Goal: Task Accomplishment & Management: Use online tool/utility

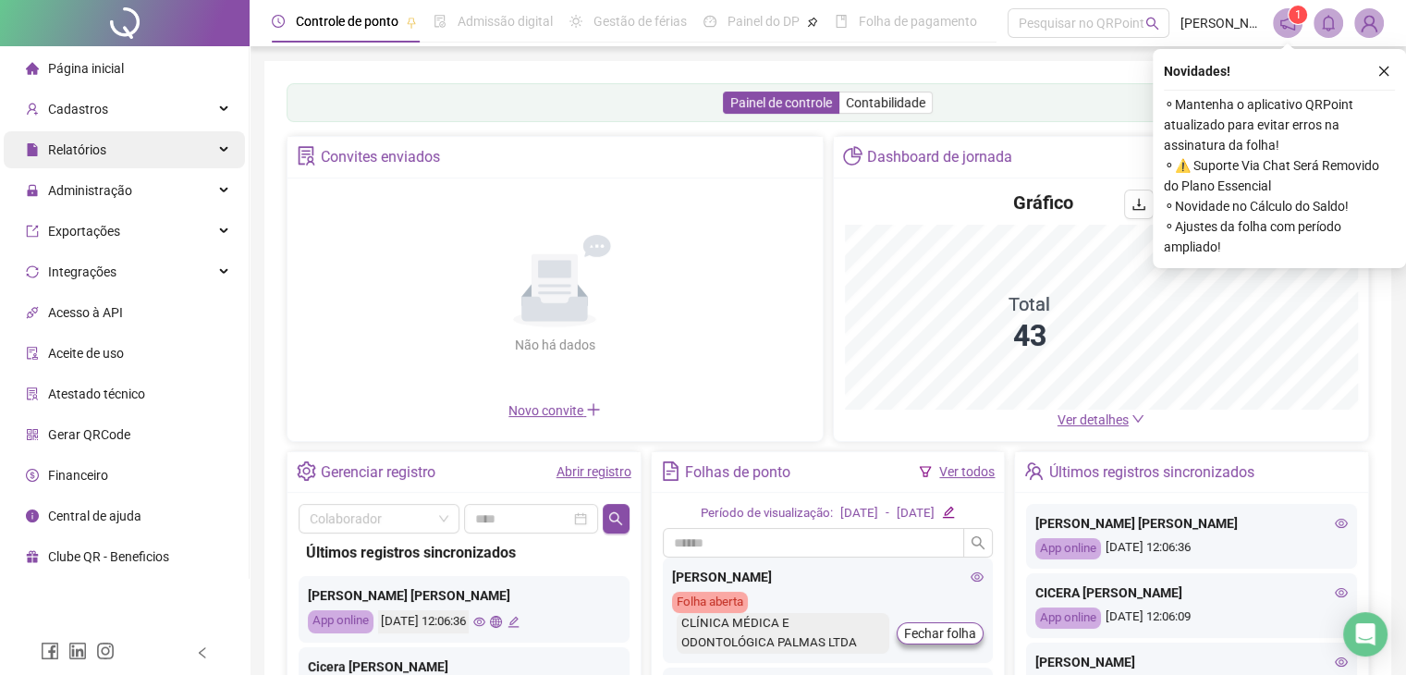
click at [129, 159] on div "Relatórios" at bounding box center [124, 149] width 241 height 37
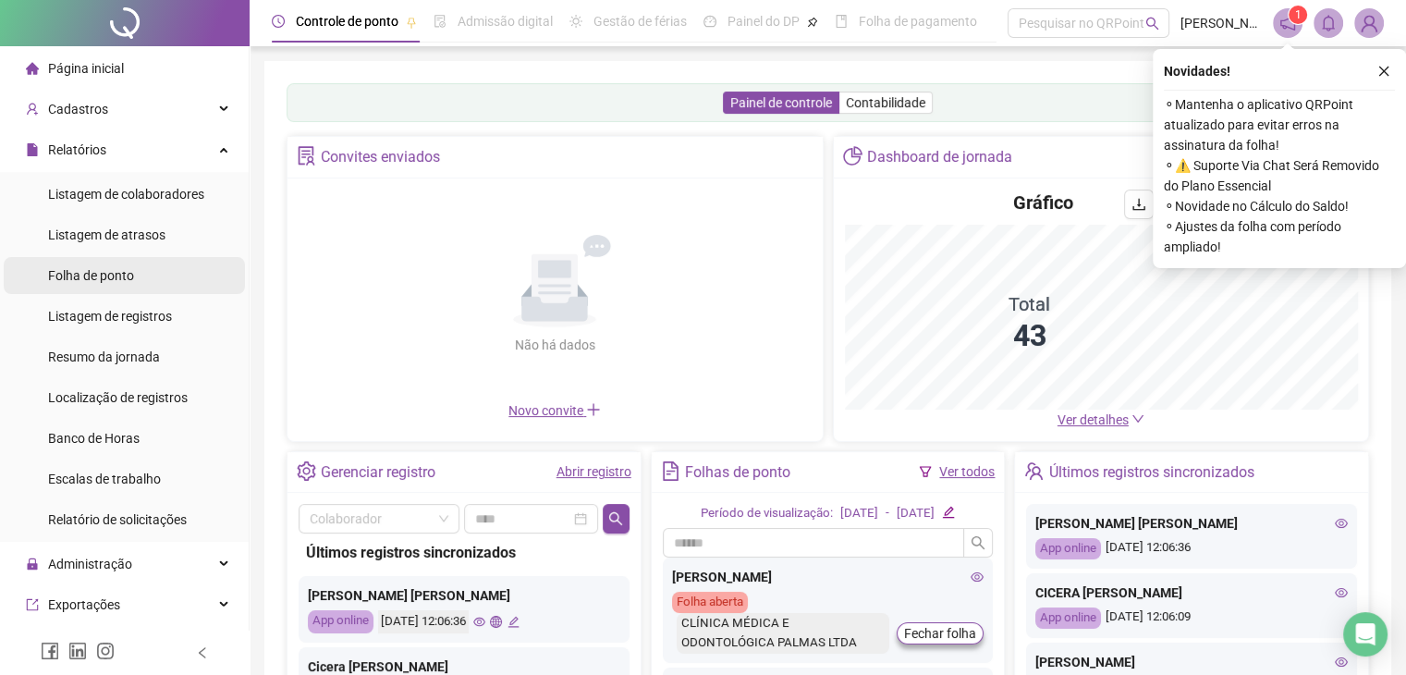
click at [117, 271] on span "Folha de ponto" at bounding box center [91, 275] width 86 height 15
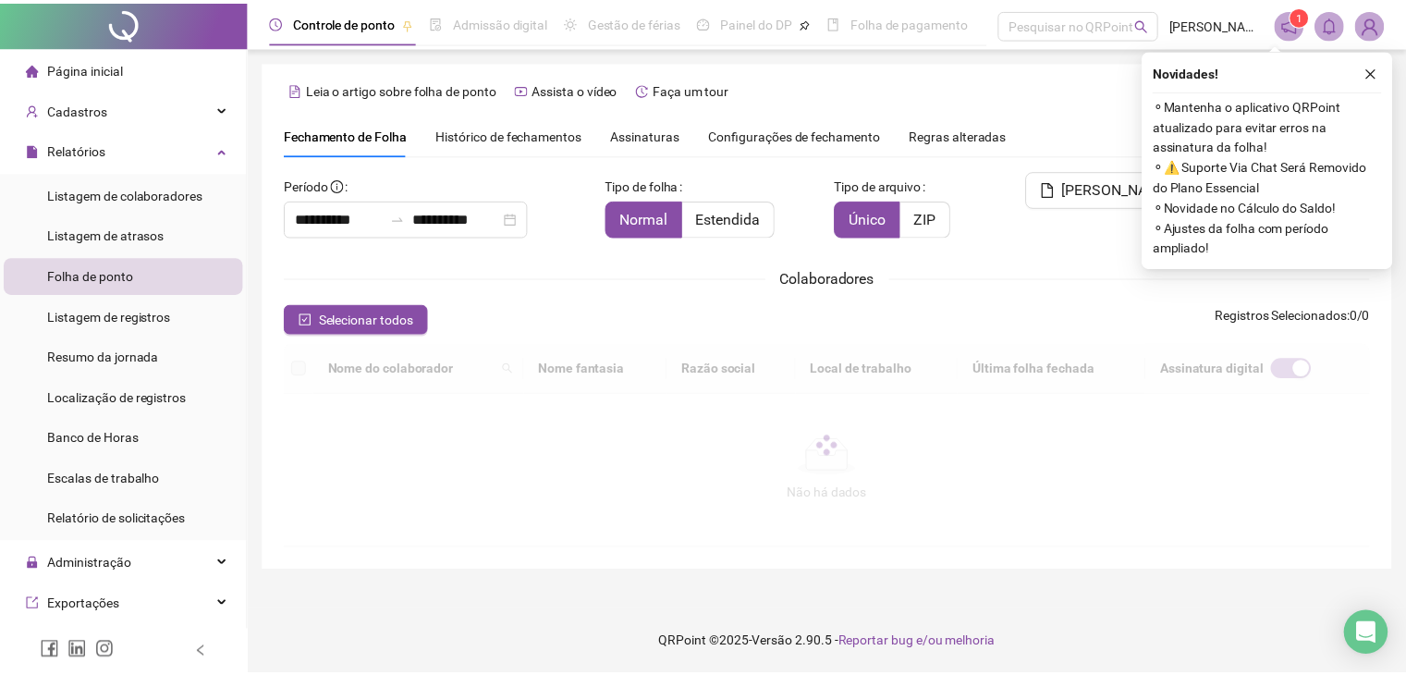
scroll to position [41, 0]
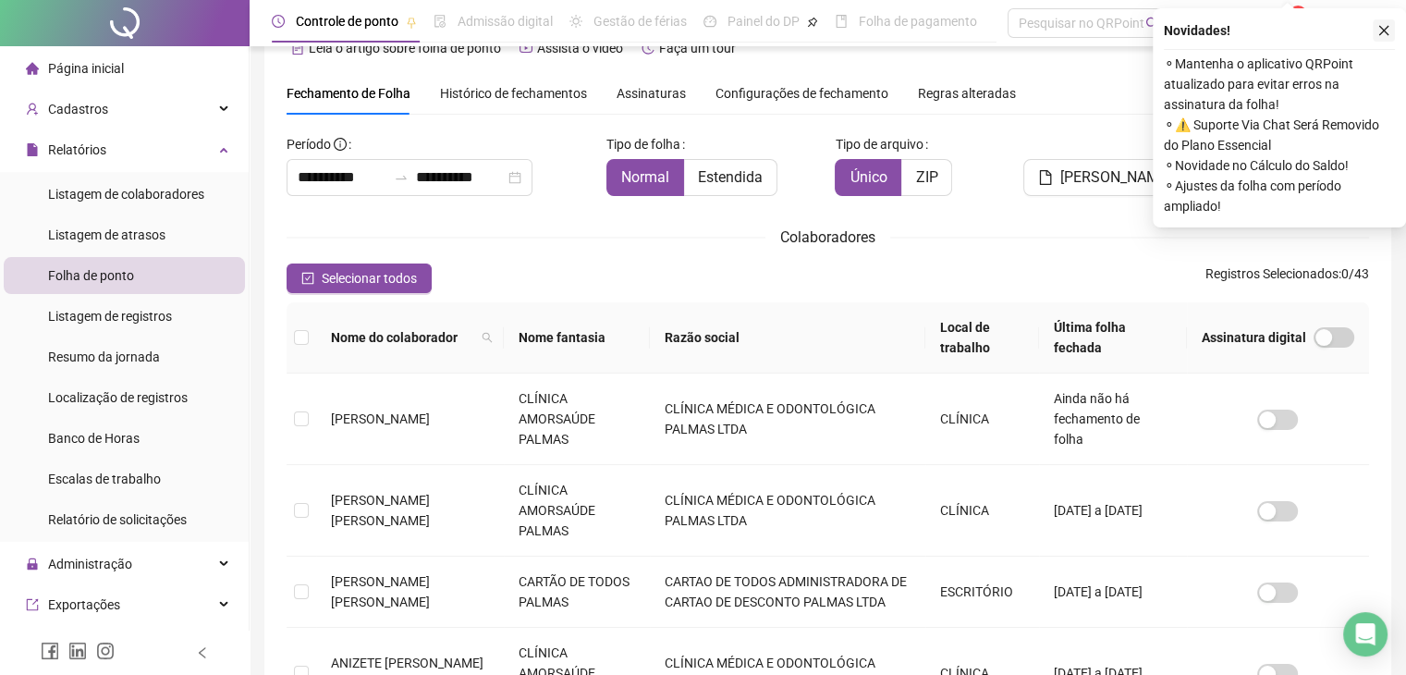
click at [1382, 26] on icon "close" at bounding box center [1383, 30] width 13 height 13
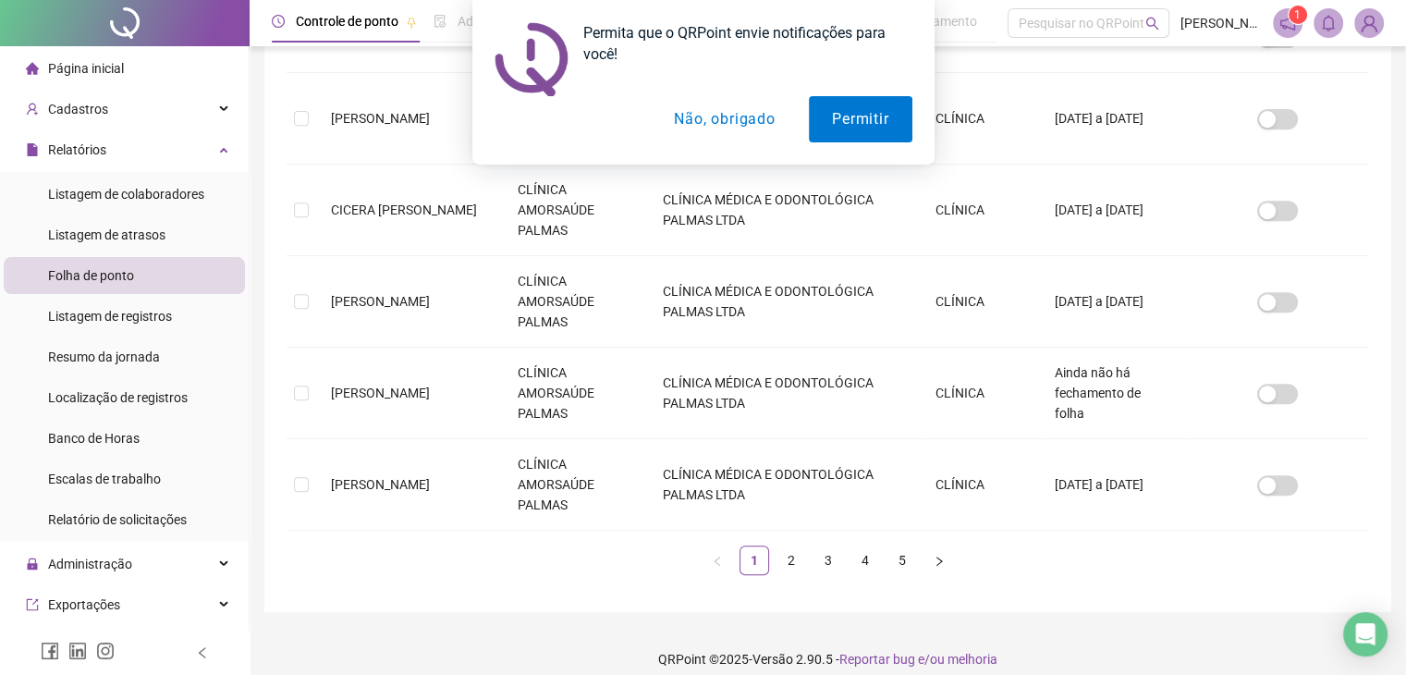
scroll to position [773, 0]
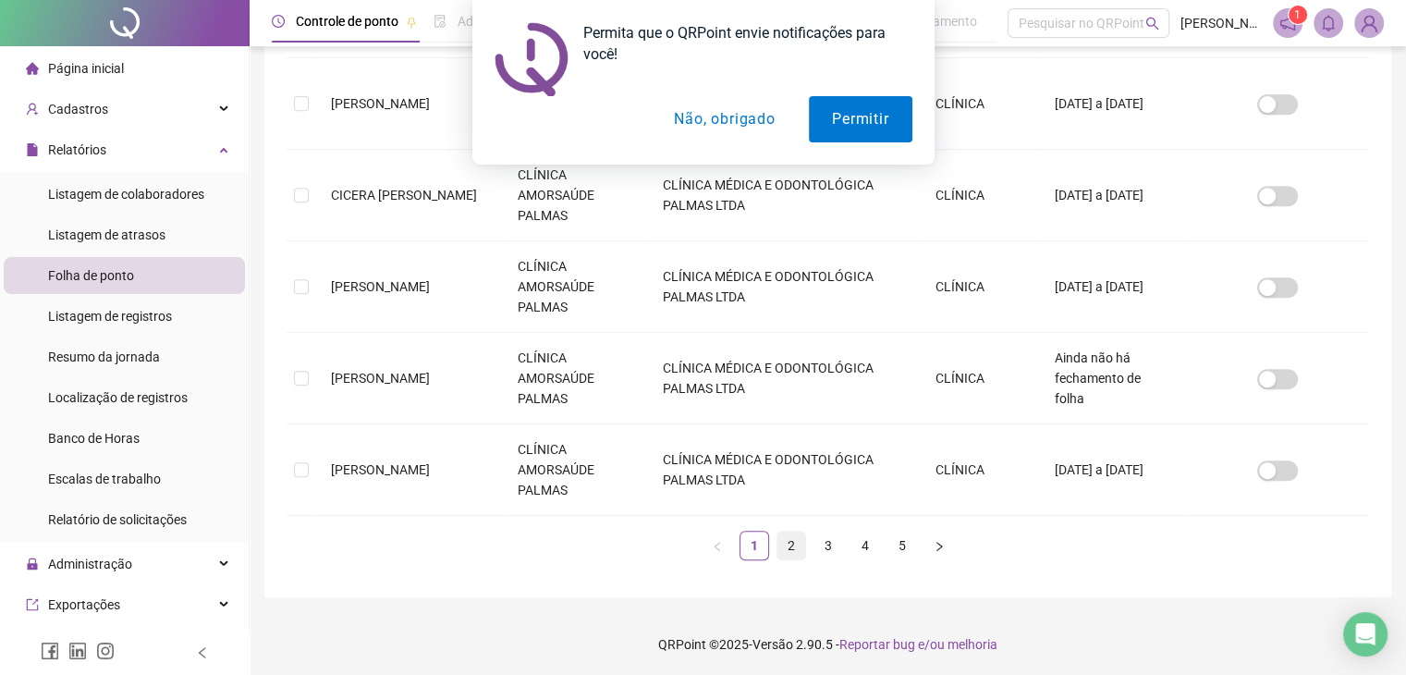
click at [786, 553] on link "2" at bounding box center [791, 545] width 28 height 28
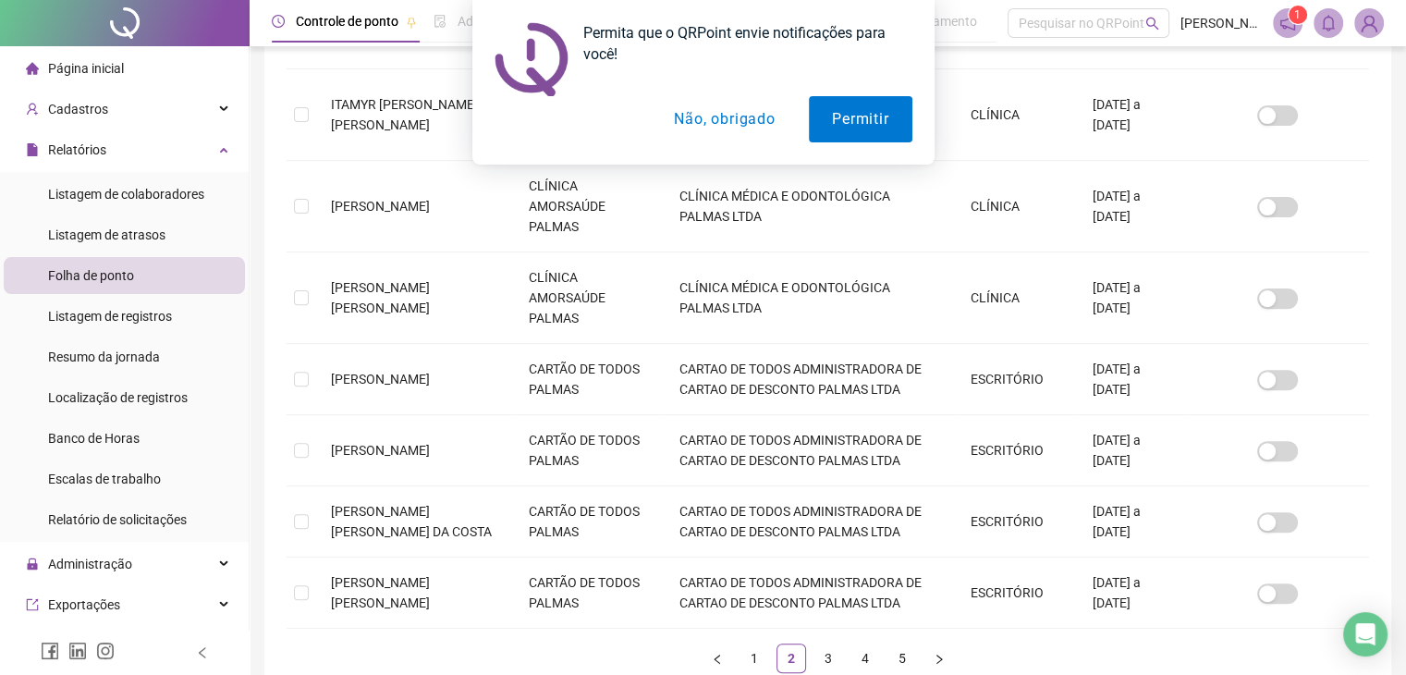
scroll to position [584, 0]
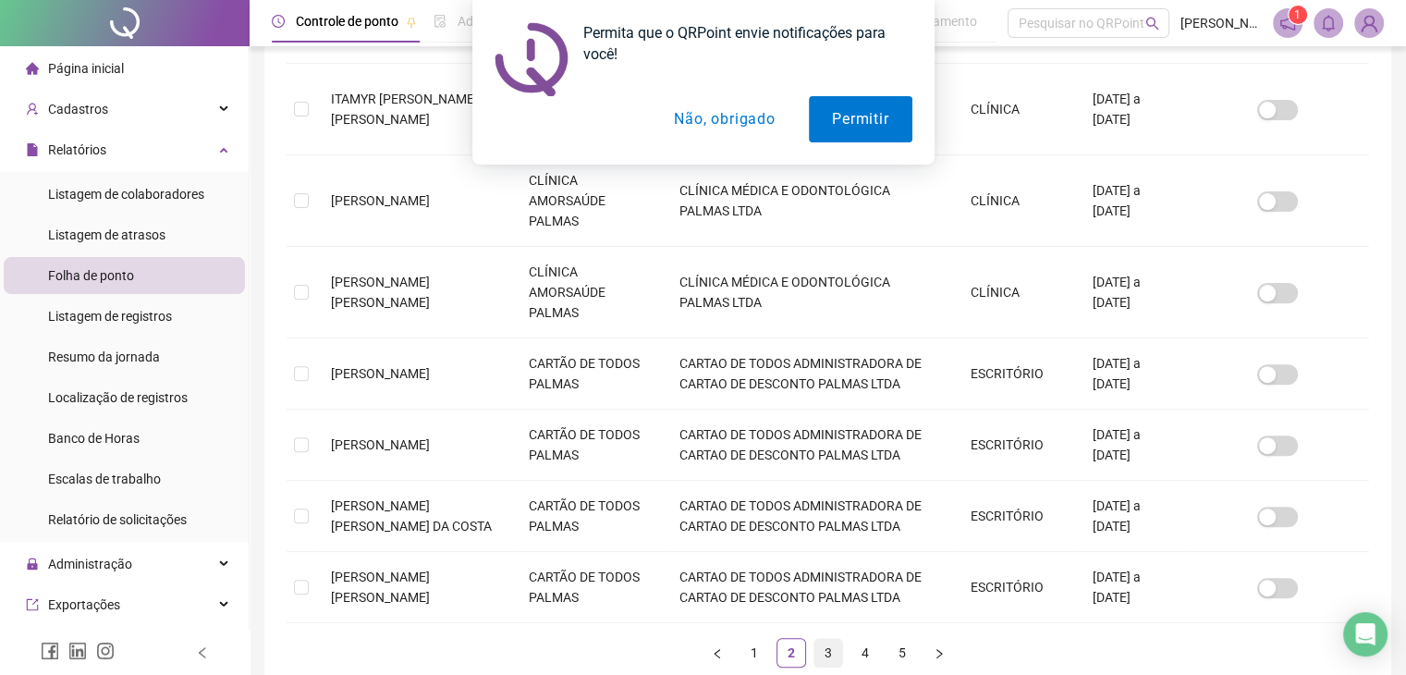
click at [825, 655] on link "3" at bounding box center [828, 653] width 28 height 28
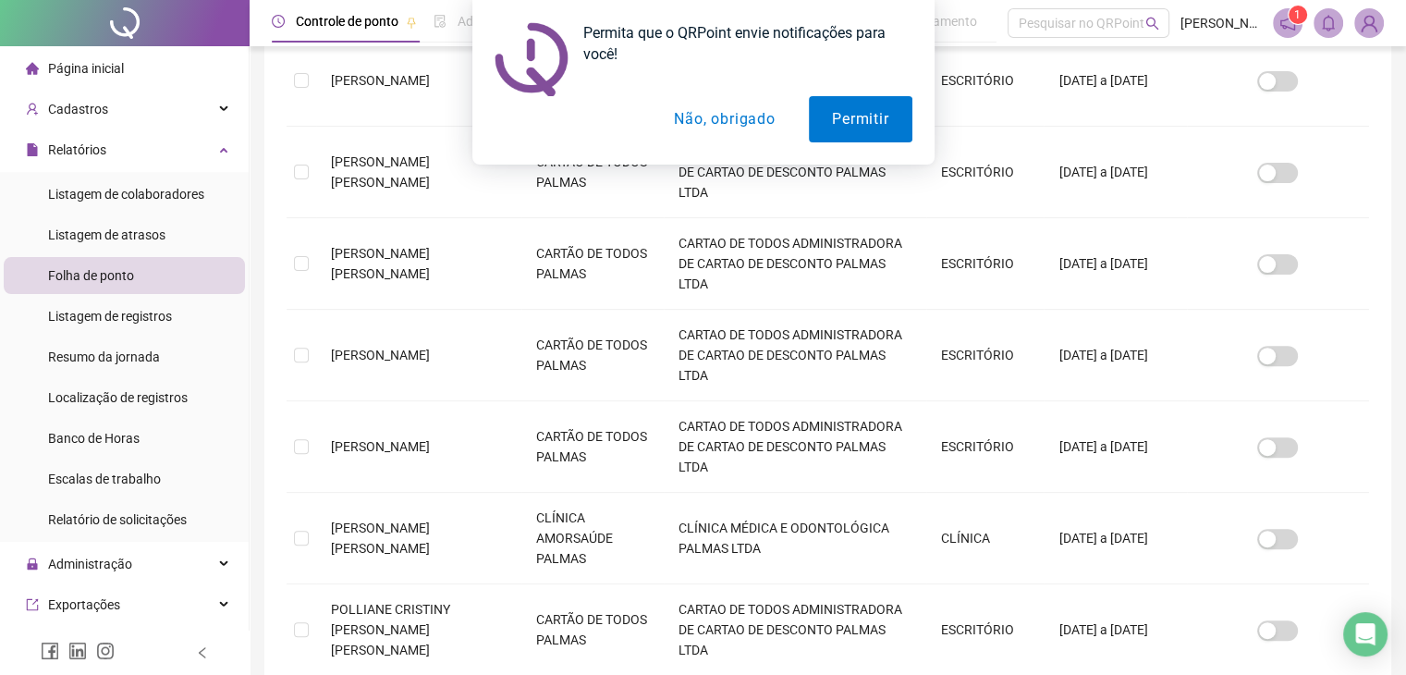
scroll to position [566, 0]
